Goal: Obtain resource: Obtain resource

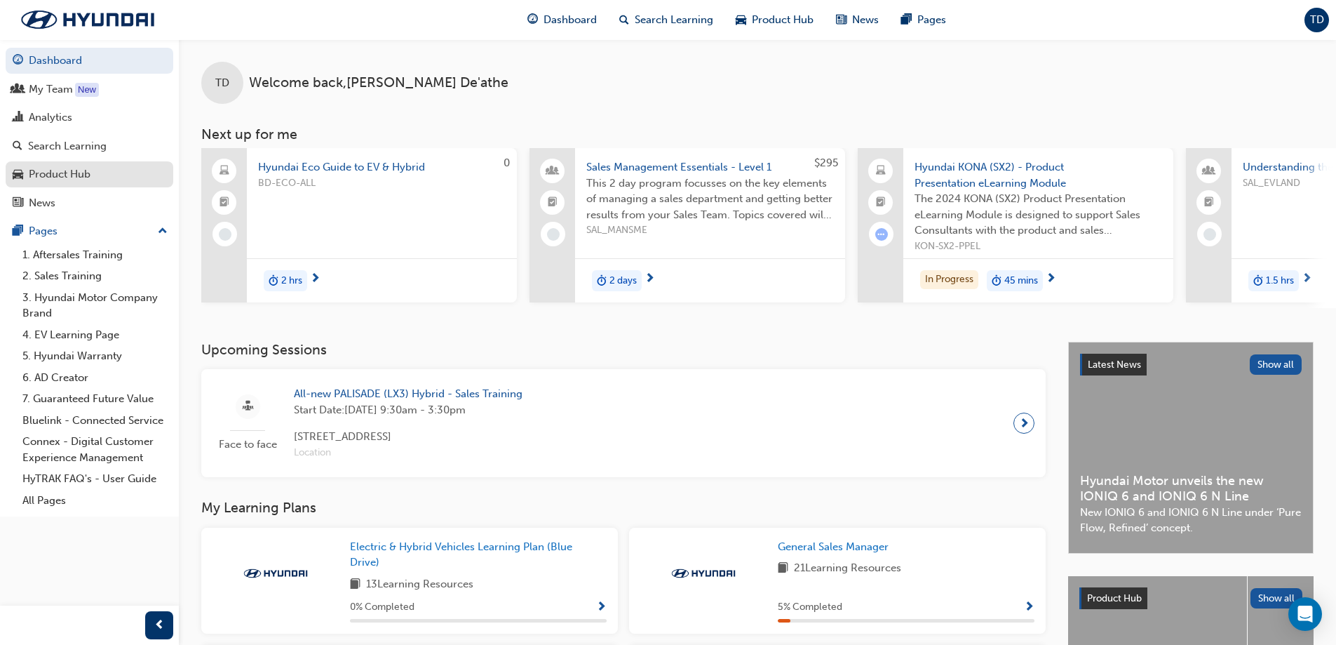
click at [36, 173] on div "Product Hub" at bounding box center [60, 174] width 62 height 16
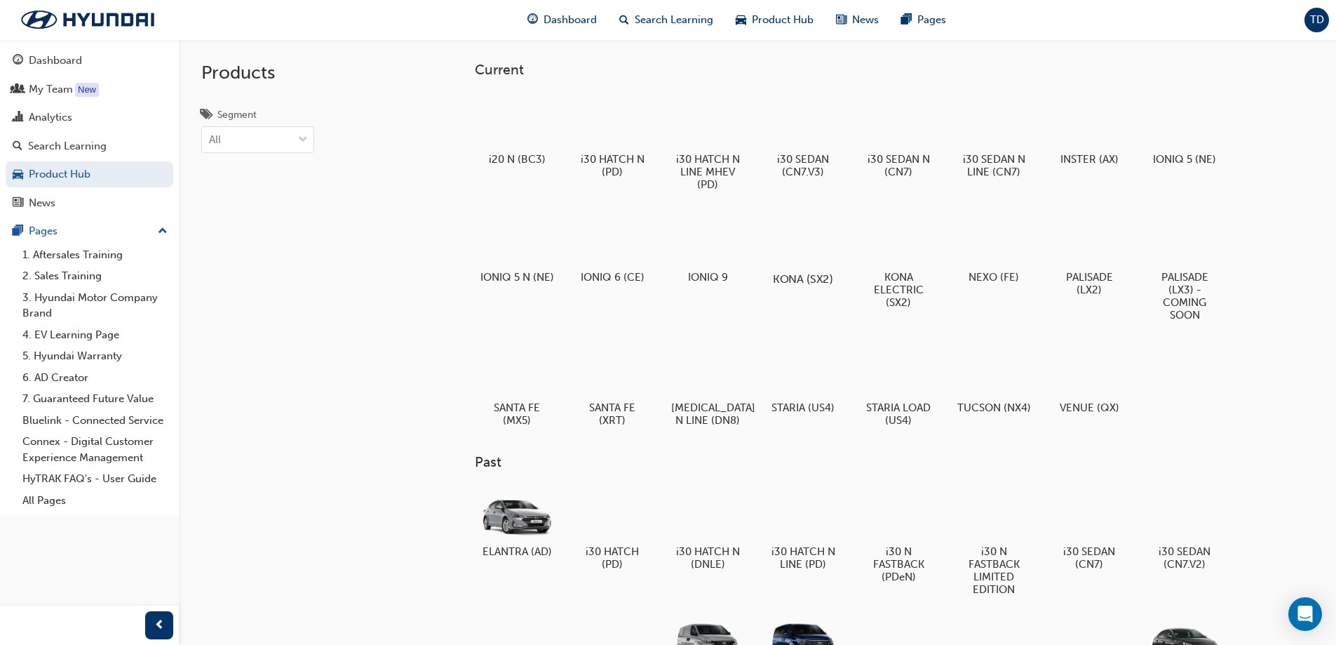
click at [786, 236] on div at bounding box center [803, 238] width 78 height 56
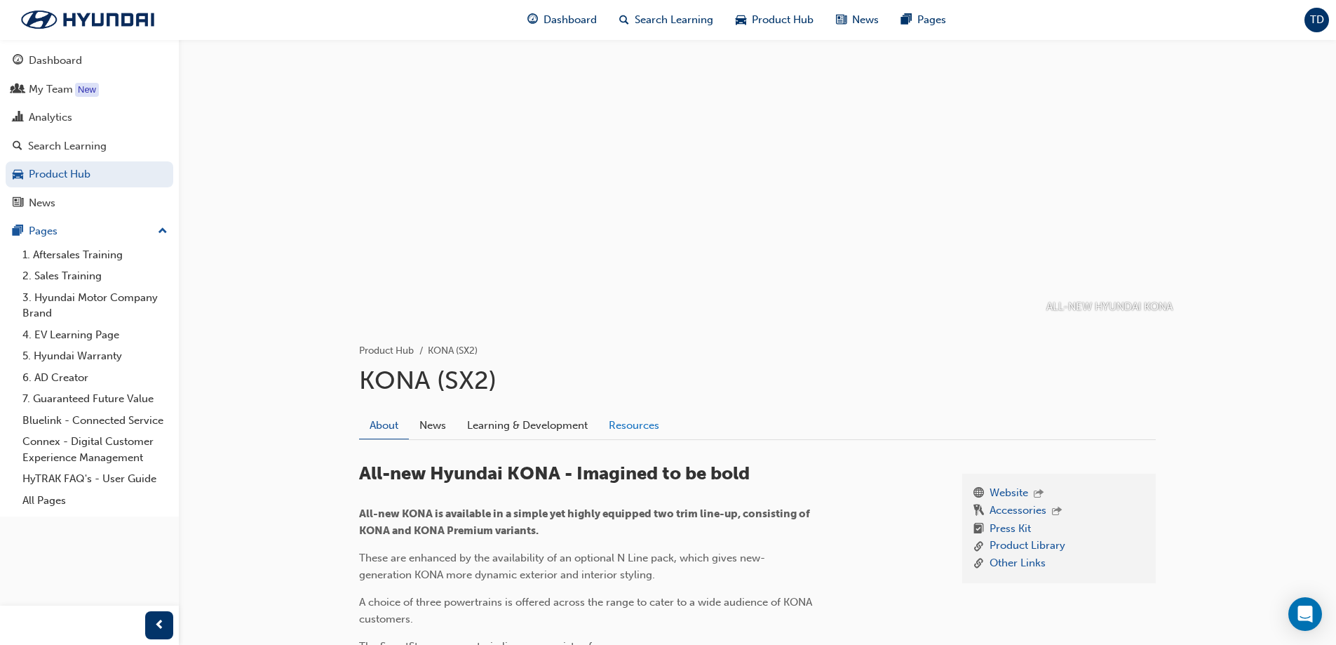
click at [608, 422] on link "Resources" at bounding box center [634, 425] width 72 height 27
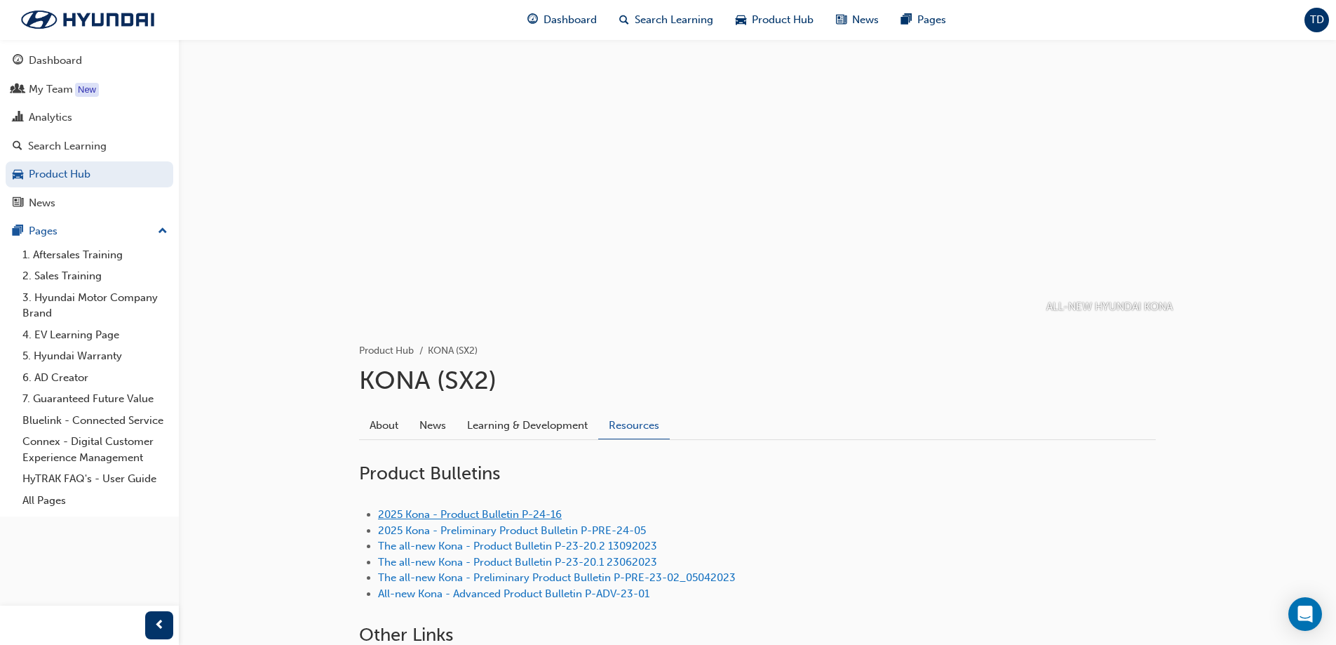
click at [461, 514] on link "2025 Kona - Product Bulletin P-24-16" at bounding box center [470, 514] width 184 height 13
